Goal: Transaction & Acquisition: Purchase product/service

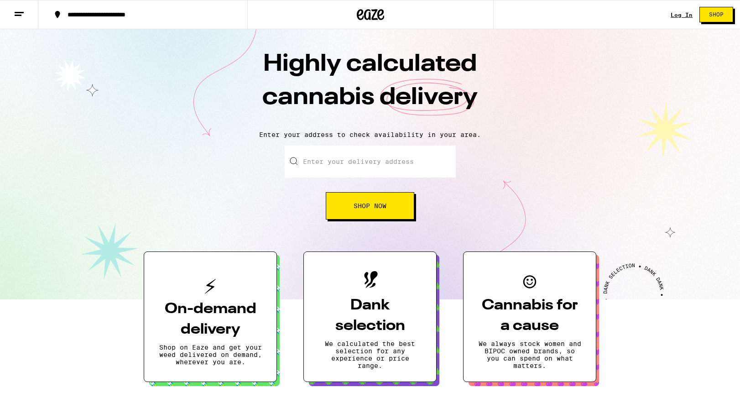
scroll to position [3, 0]
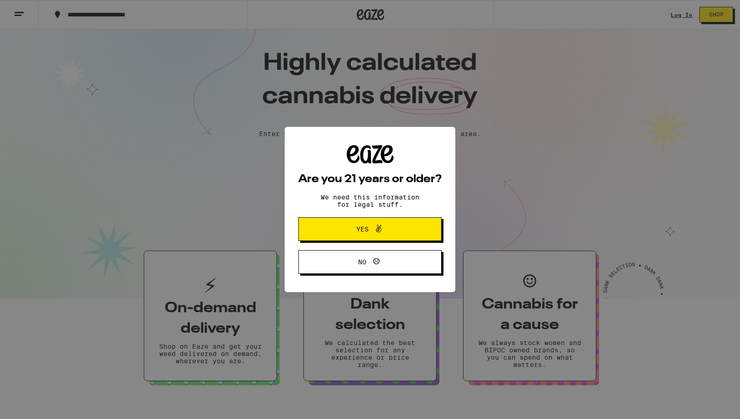
click at [680, 16] on div "Are you 21 years or older? We need this information for legal stuff. Yes No" at bounding box center [370, 209] width 740 height 419
click at [378, 226] on icon at bounding box center [378, 229] width 5 height 8
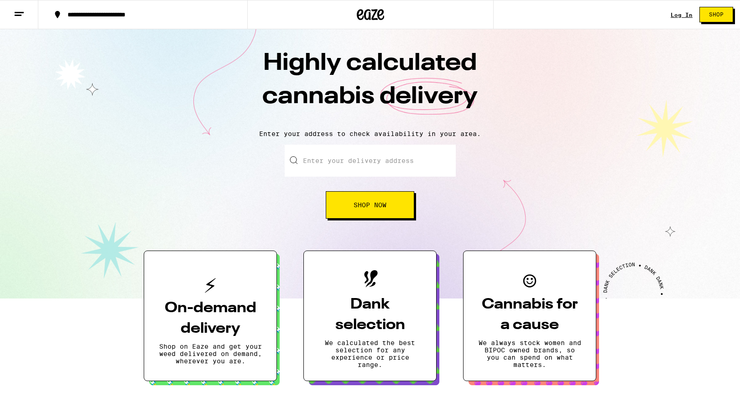
scroll to position [2, 0]
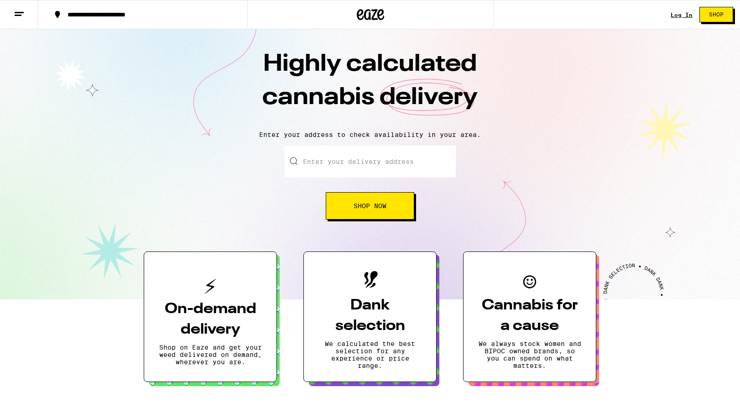
click at [687, 15] on link "Log In" at bounding box center [682, 15] width 22 height 6
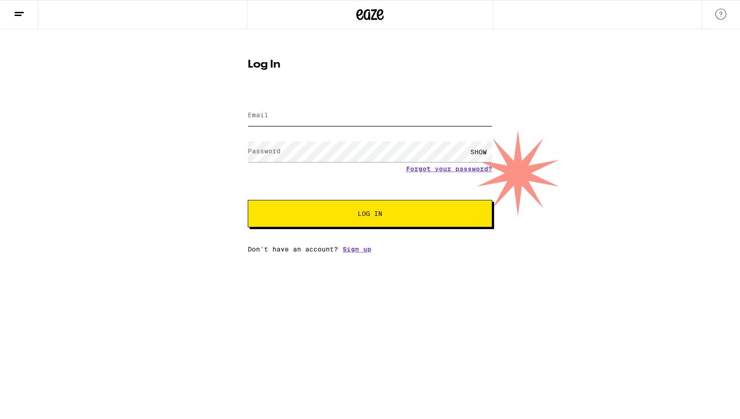
type input "[EMAIL_ADDRESS][DOMAIN_NAME]"
click at [378, 210] on span "Log In" at bounding box center [370, 213] width 25 height 6
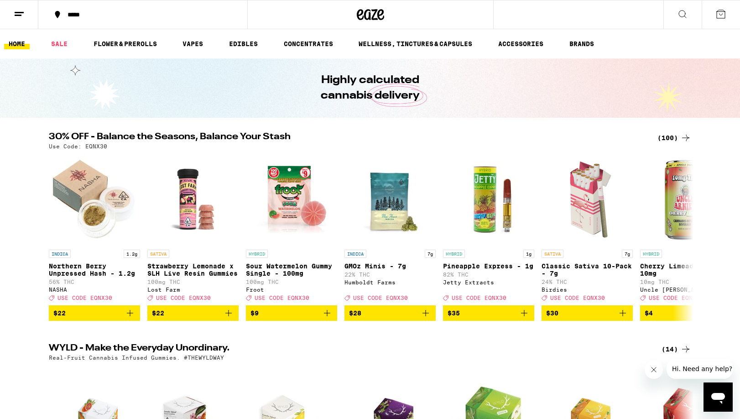
click at [91, 17] on div "*****" at bounding box center [148, 14] width 171 height 6
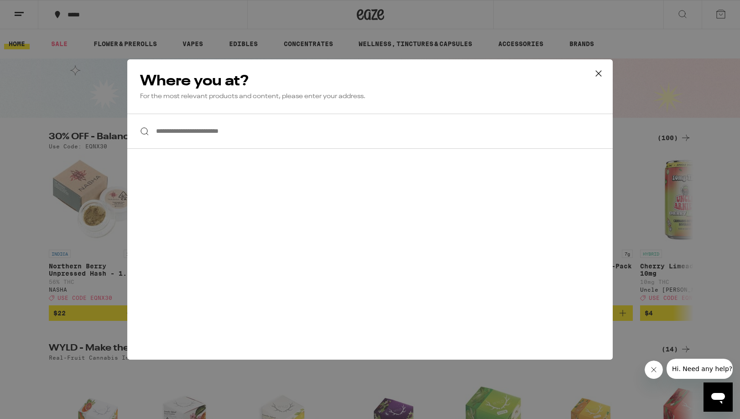
click at [192, 130] on input "**********" at bounding box center [369, 131] width 485 height 35
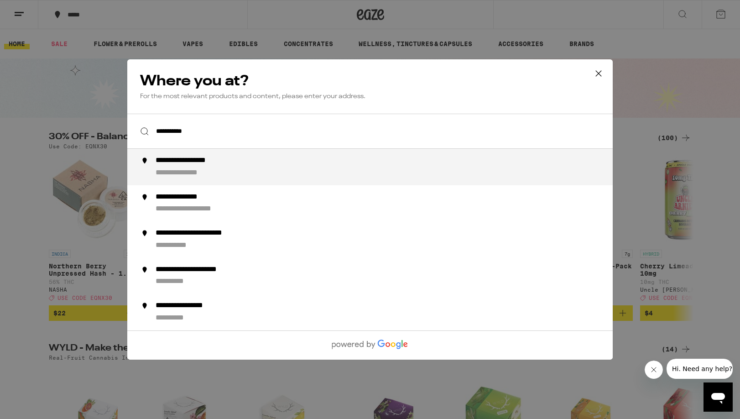
click at [218, 163] on div "**********" at bounding box center [198, 161] width 85 height 10
type input "**********"
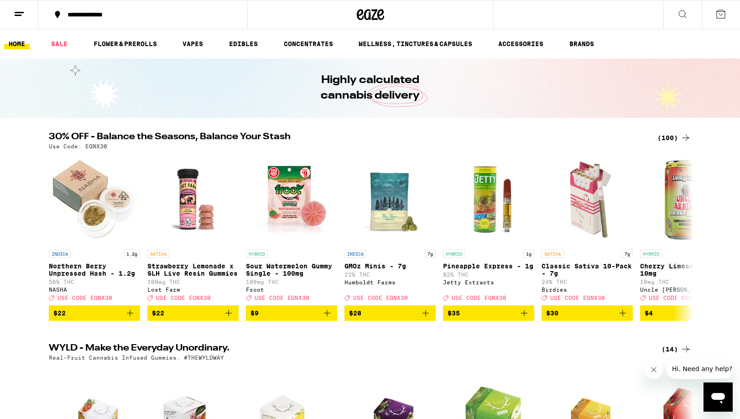
click at [29, 16] on button at bounding box center [19, 14] width 38 height 29
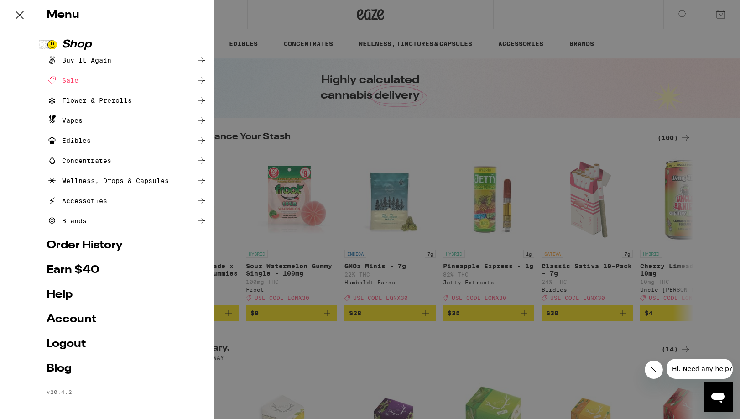
click at [98, 101] on div "Flower & Prerolls" at bounding box center [89, 100] width 85 height 11
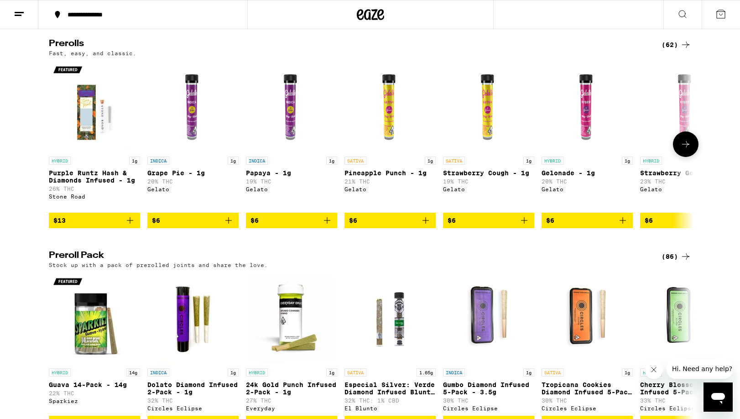
scroll to position [502, 0]
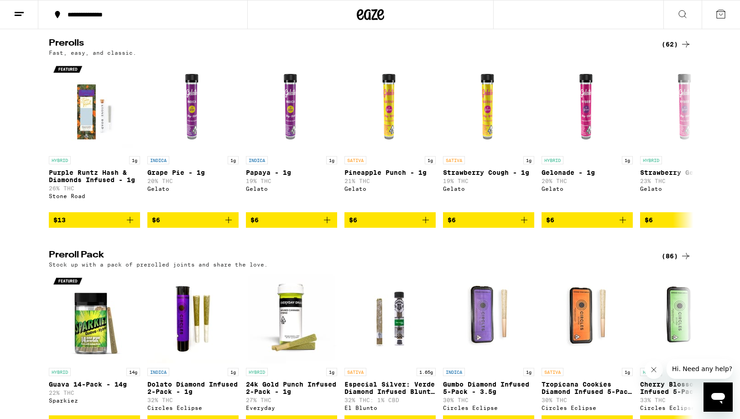
click at [676, 50] on div "(62)" at bounding box center [677, 44] width 30 height 11
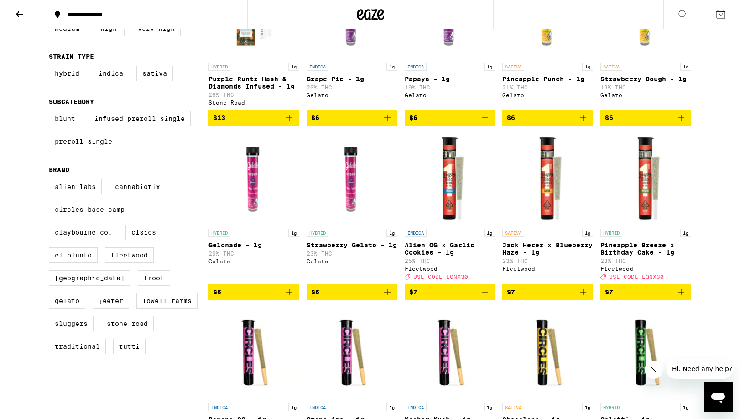
scroll to position [170, 0]
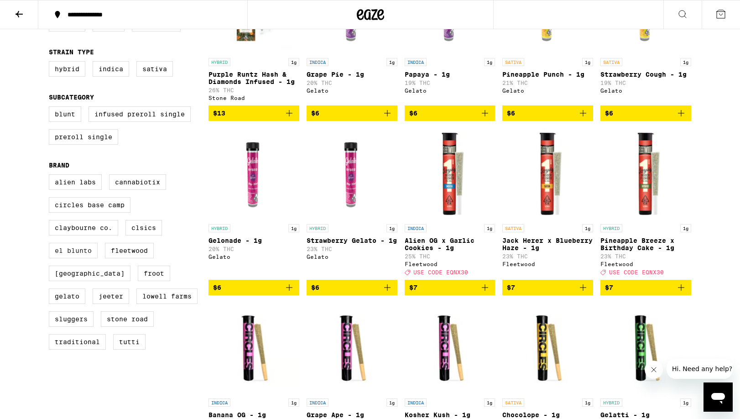
click at [74, 258] on label "El Blunto" at bounding box center [73, 251] width 49 height 16
click at [51, 176] on input "El Blunto" at bounding box center [51, 176] width 0 height 0
checkbox input "true"
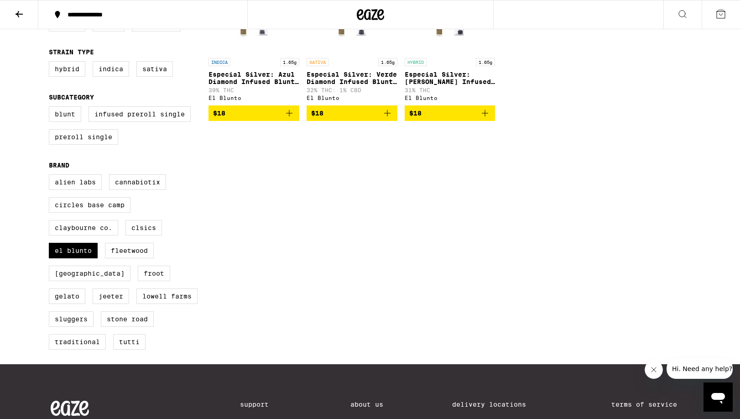
scroll to position [4, 0]
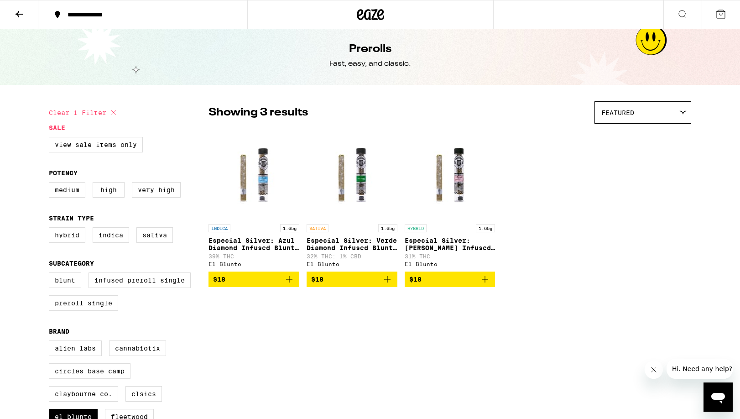
click at [459, 184] on img "Open page for Especial Silver: Rosa Diamond Infused Blunt - 1.65g from El Blunto" at bounding box center [450, 173] width 91 height 91
